Goal: Find contact information: Obtain details needed to contact an individual or organization

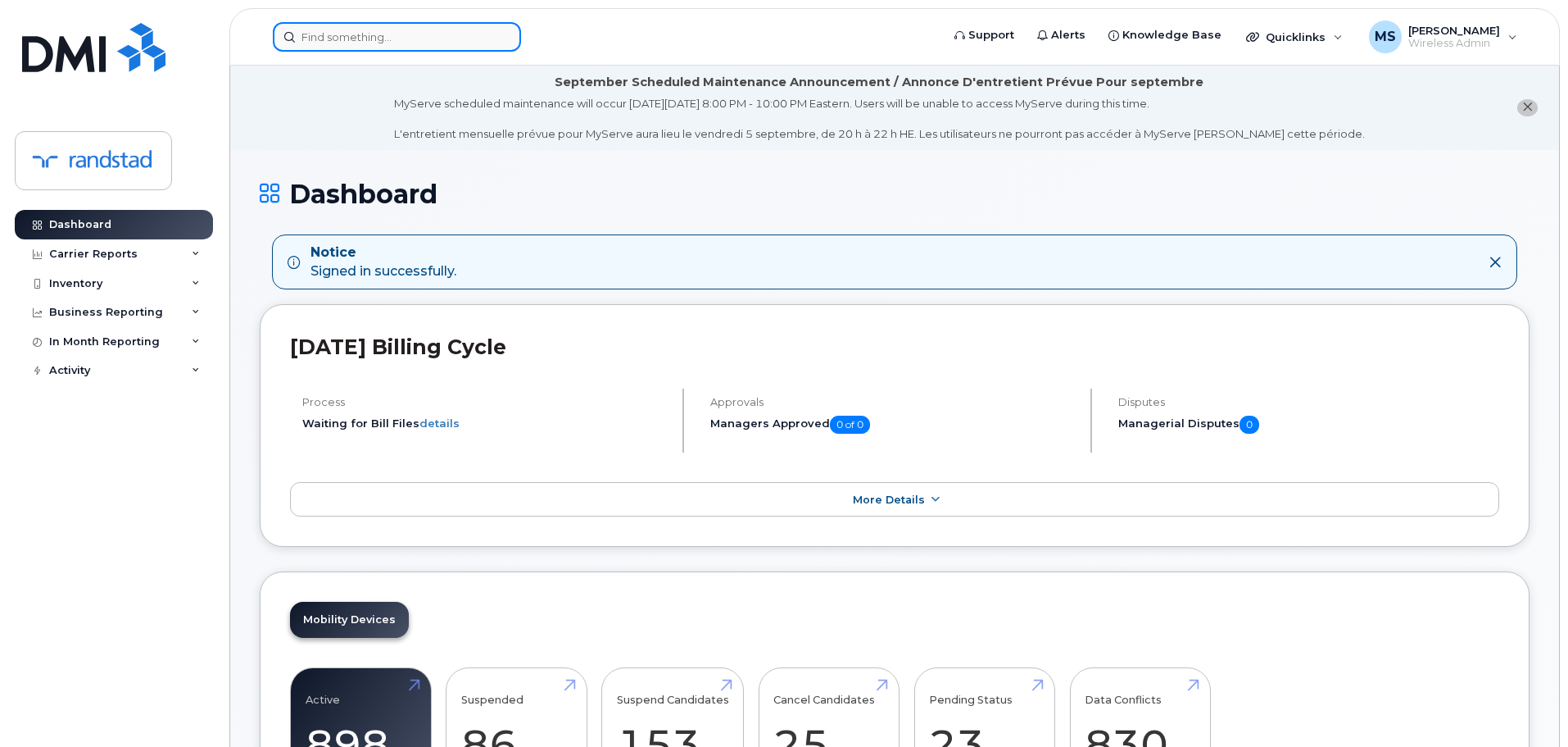
click at [426, 40] on input at bounding box center [397, 37] width 248 height 30
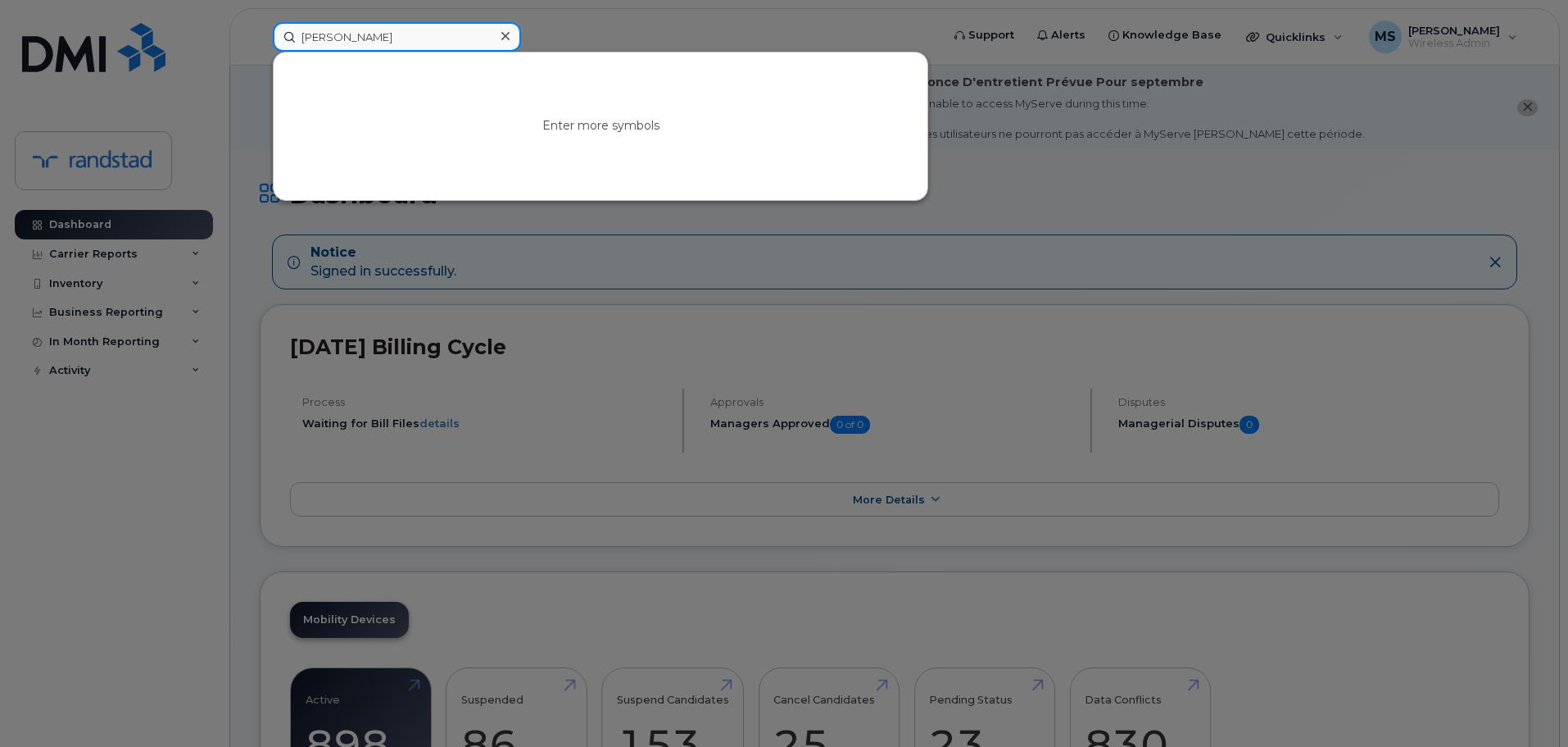
type input "[PERSON_NAME]"
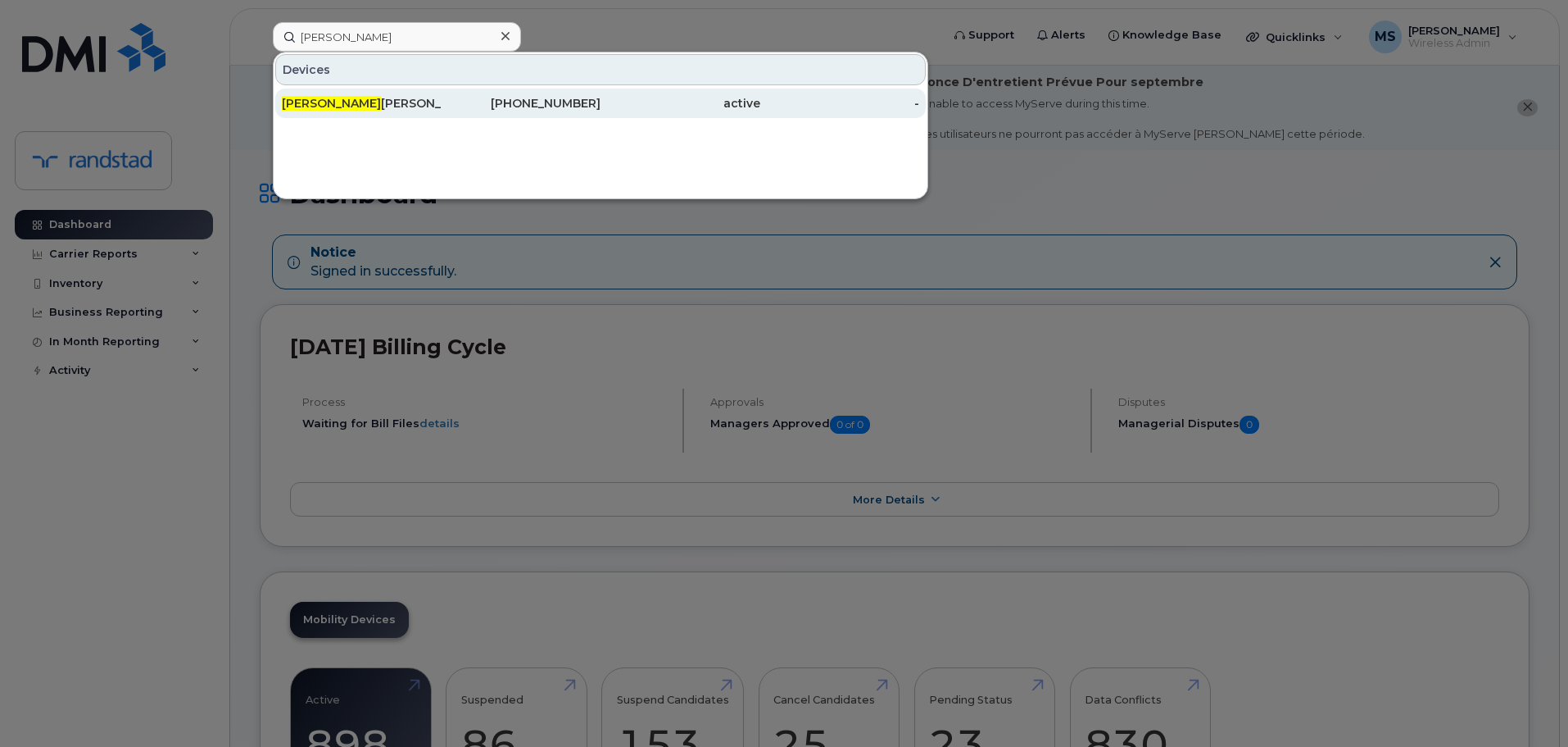
click at [371, 106] on div "[PERSON_NAME]" at bounding box center [362, 104] width 160 height 17
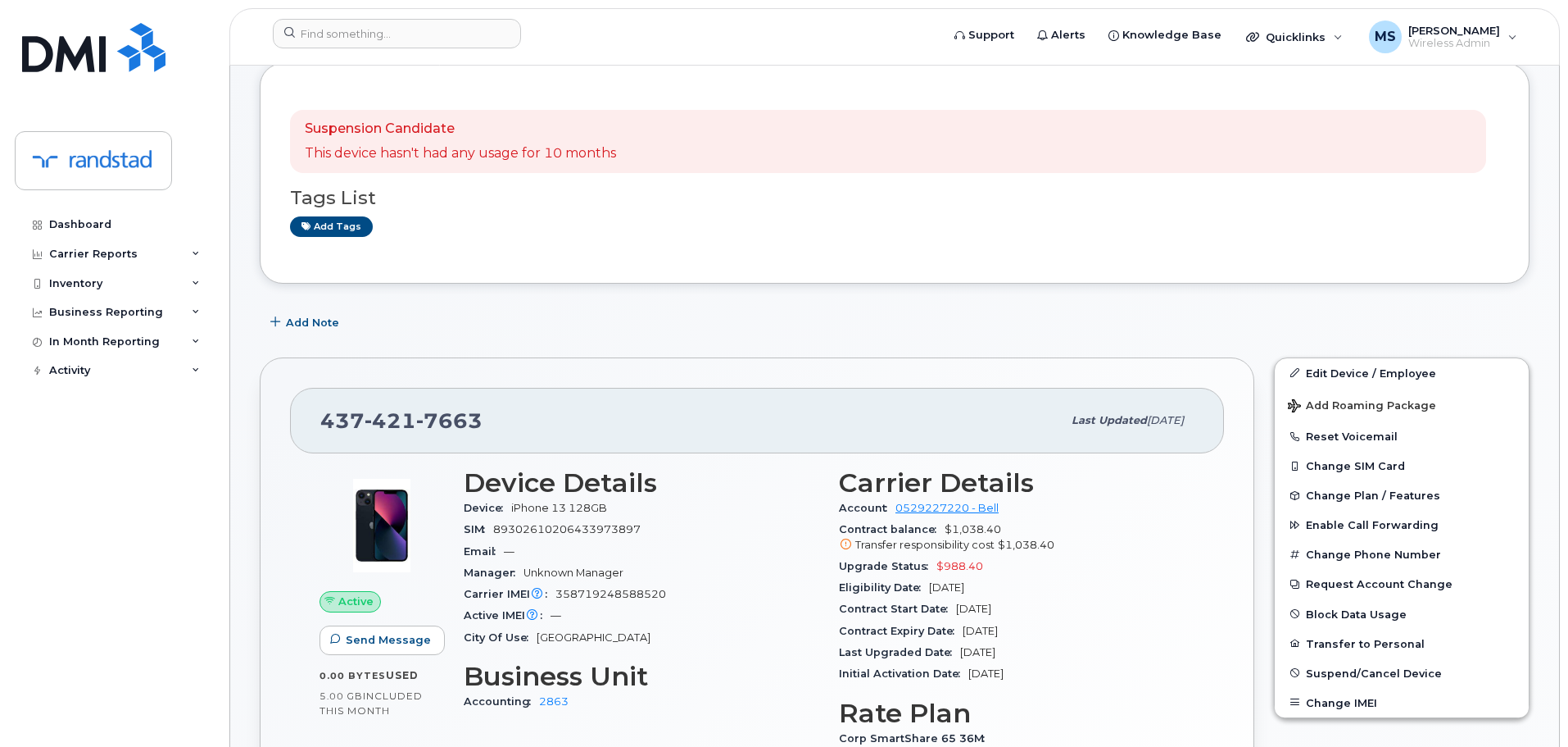
scroll to position [410, 0]
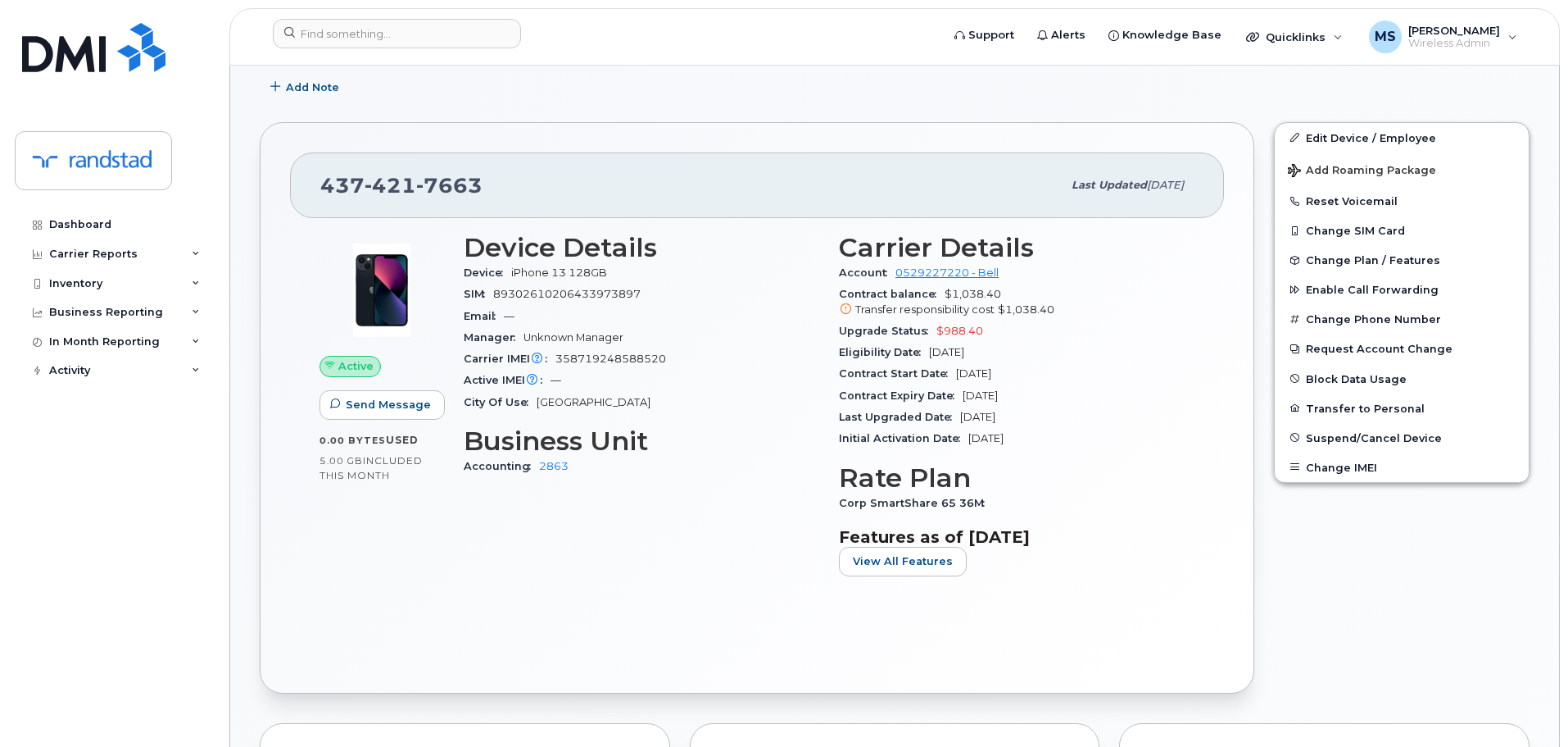
click at [613, 362] on span "358719248588520" at bounding box center [611, 358] width 111 height 12
copy span "358719248588520"
drag, startPoint x: 581, startPoint y: 196, endPoint x: 279, endPoint y: 217, distance: 302.7
click at [279, 217] on div "[PHONE_NUMBER] Last updated [DATE] Active Send Message 0.00 Bytes  used 5.00 GB…" at bounding box center [757, 407] width 994 height 571
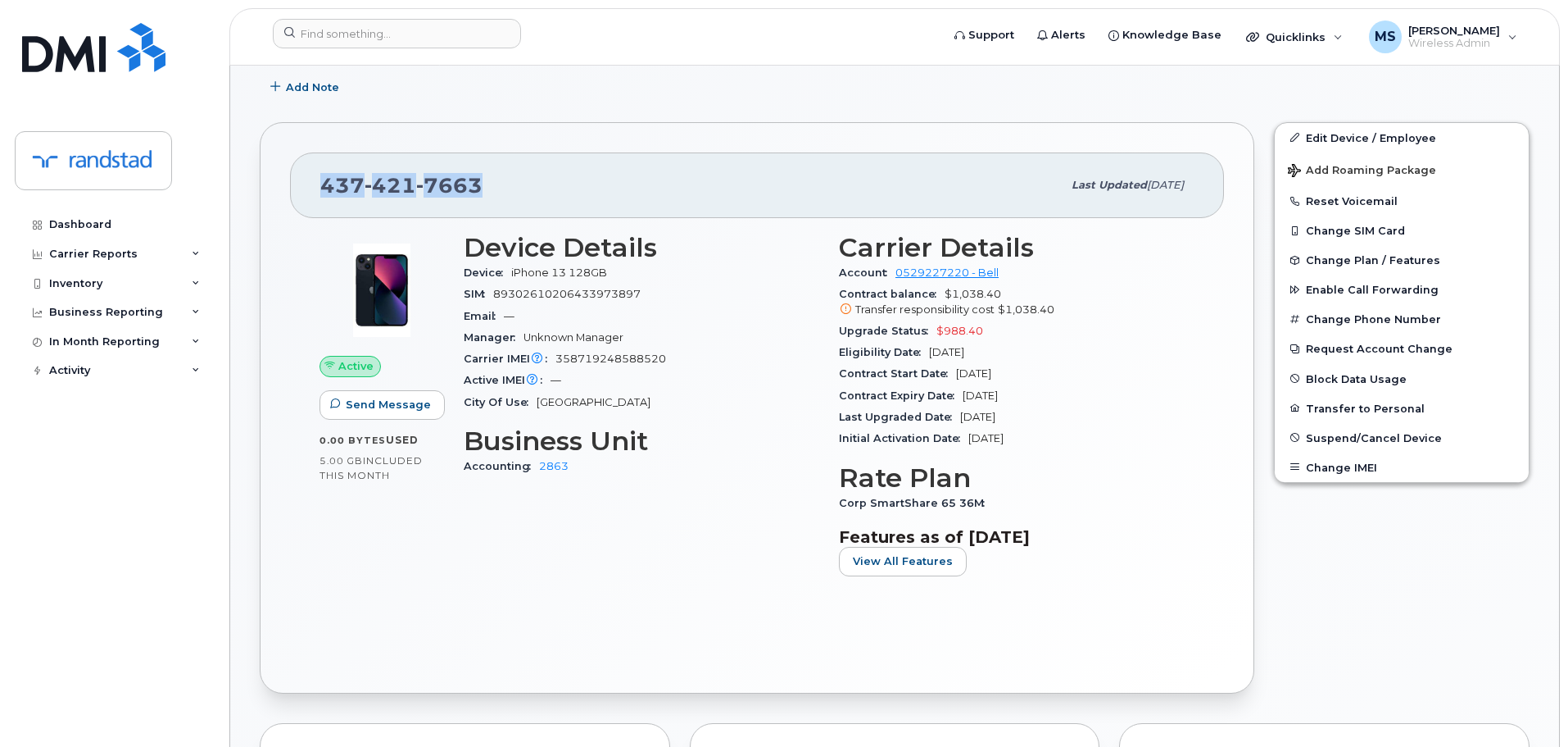
copy span "[PHONE_NUMBER]"
